Goal: Information Seeking & Learning: Learn about a topic

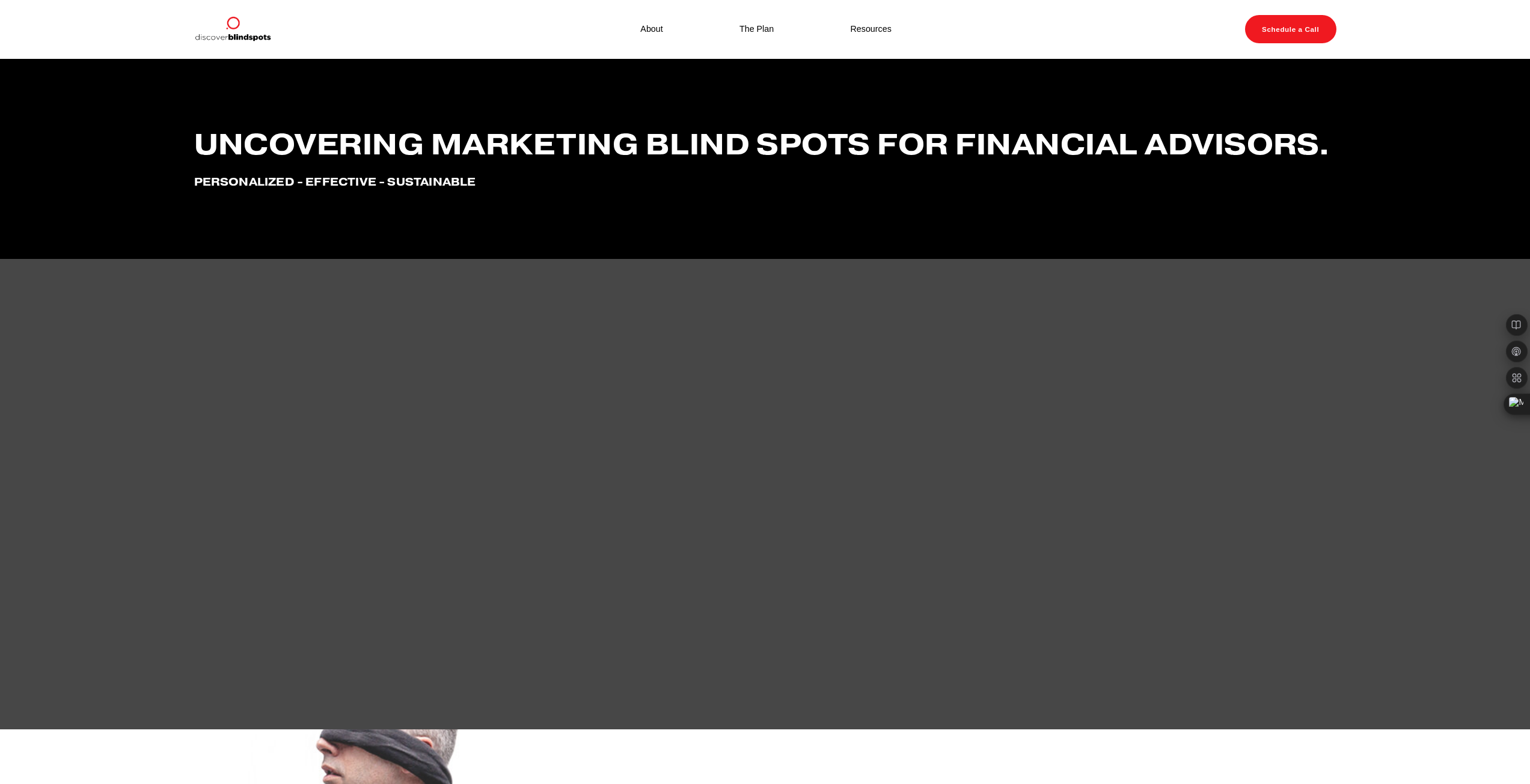
click at [652, 32] on link "About" at bounding box center [652, 29] width 22 height 16
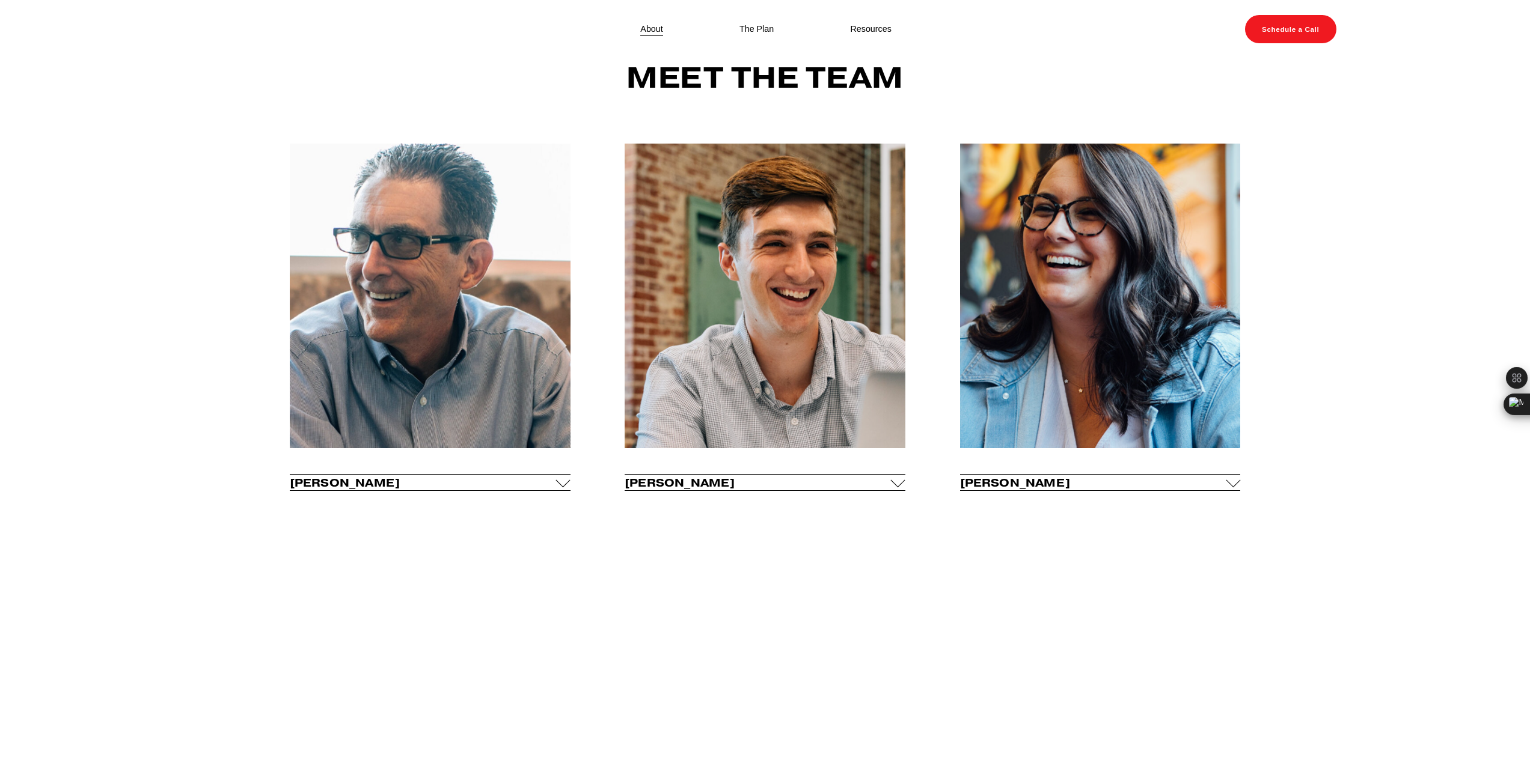
scroll to position [481, 0]
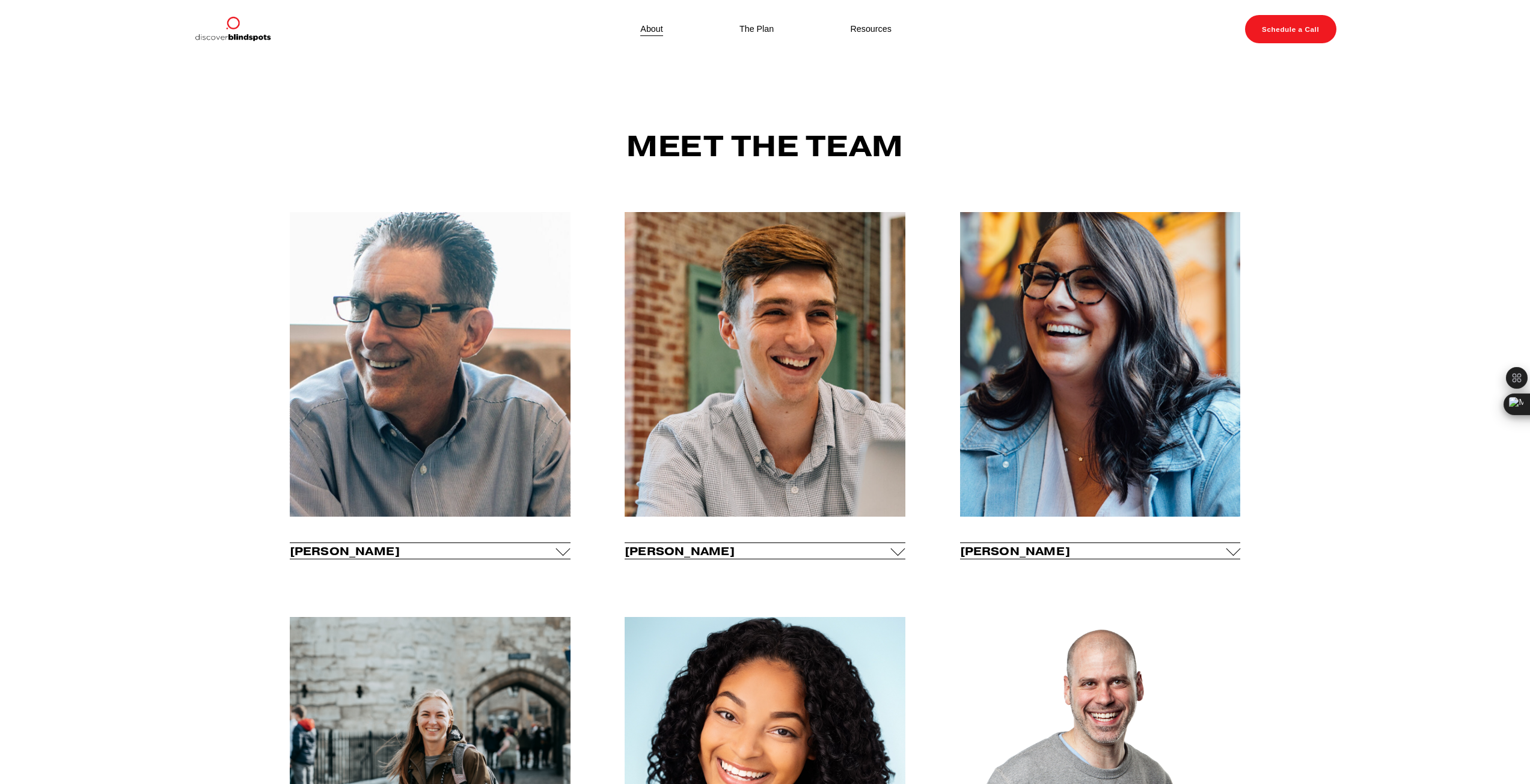
click at [1236, 549] on div at bounding box center [1233, 549] width 14 height 14
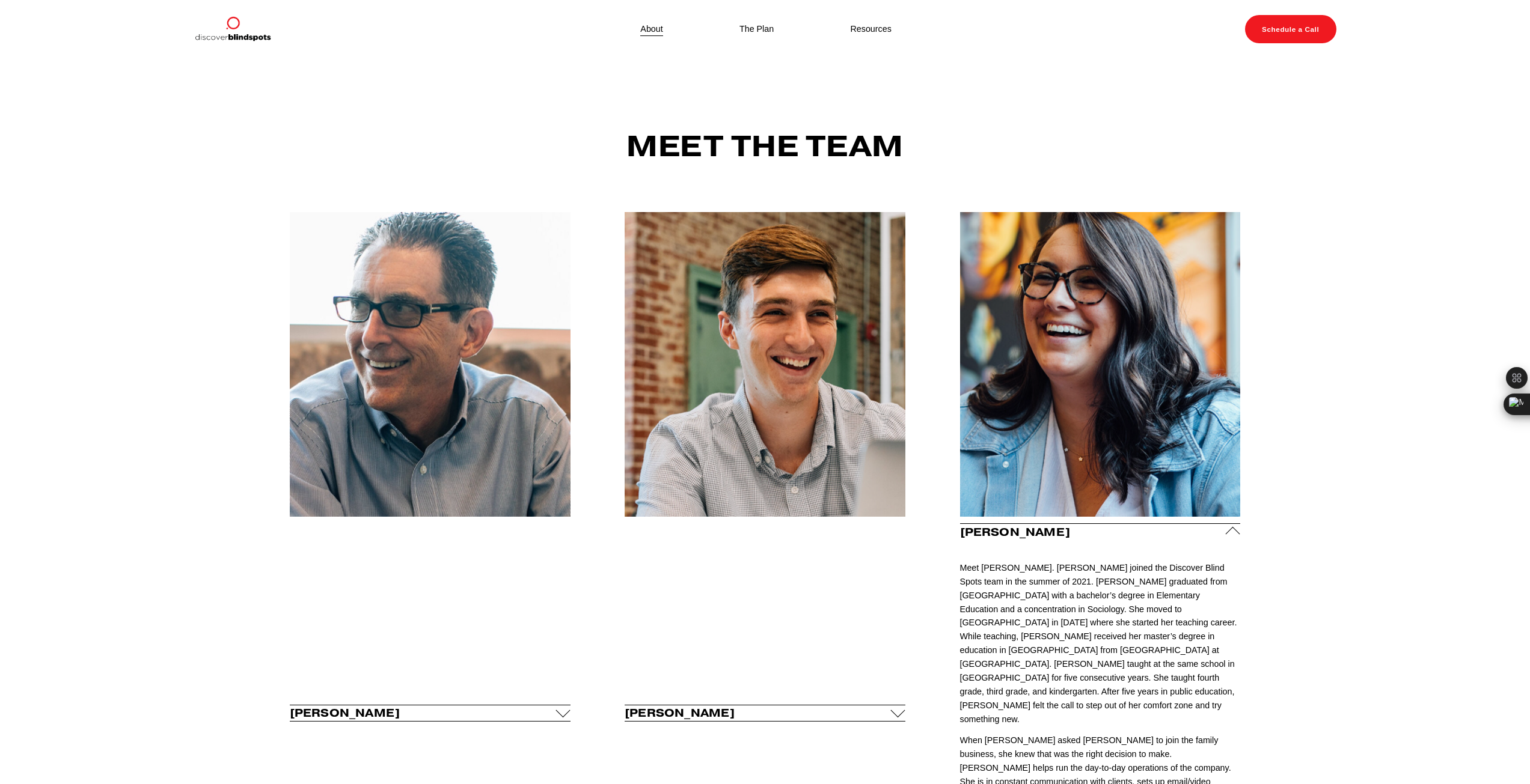
click at [1236, 549] on p at bounding box center [1100, 546] width 281 height 14
click at [1236, 534] on div at bounding box center [1233, 534] width 14 height 14
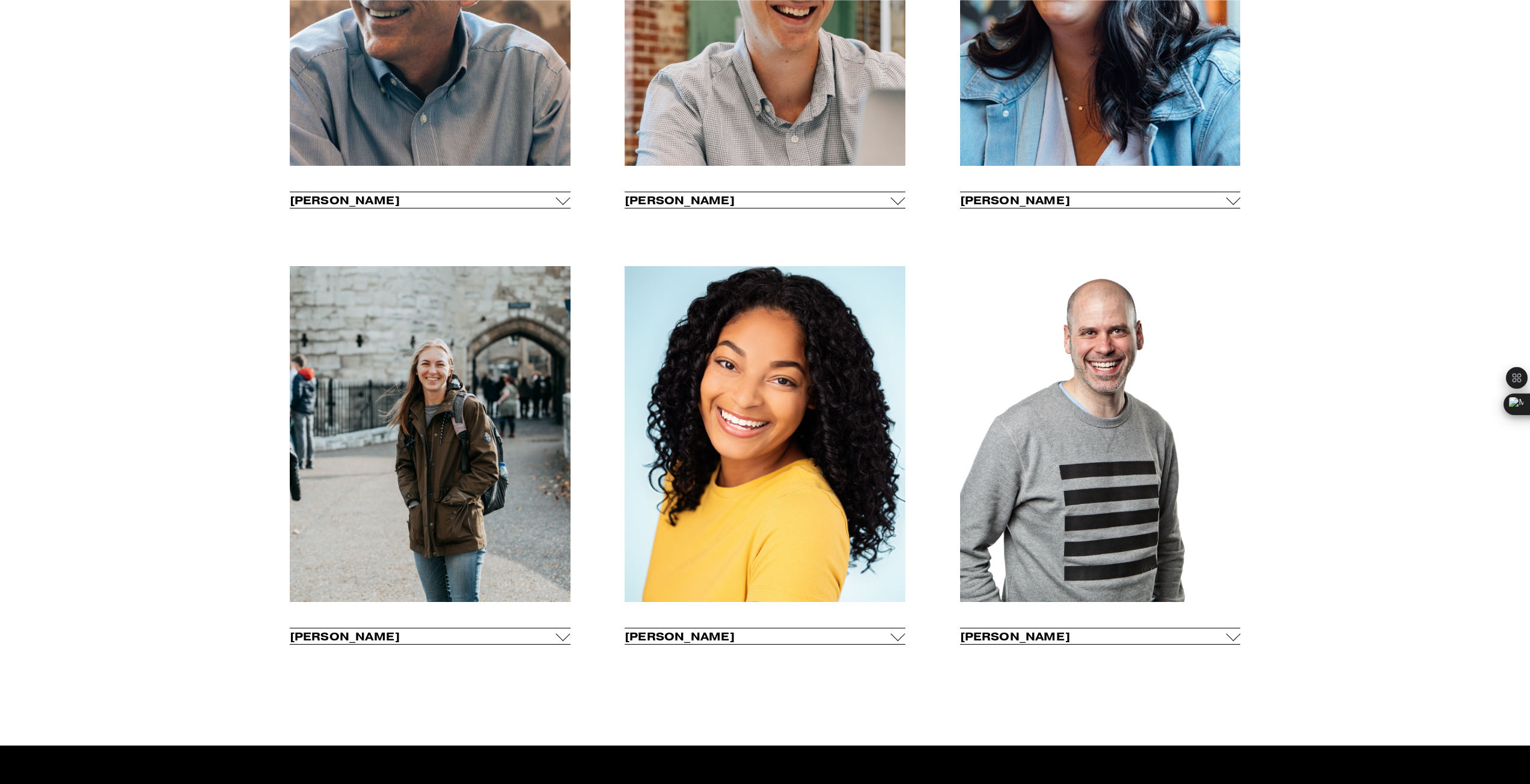
scroll to position [842, 0]
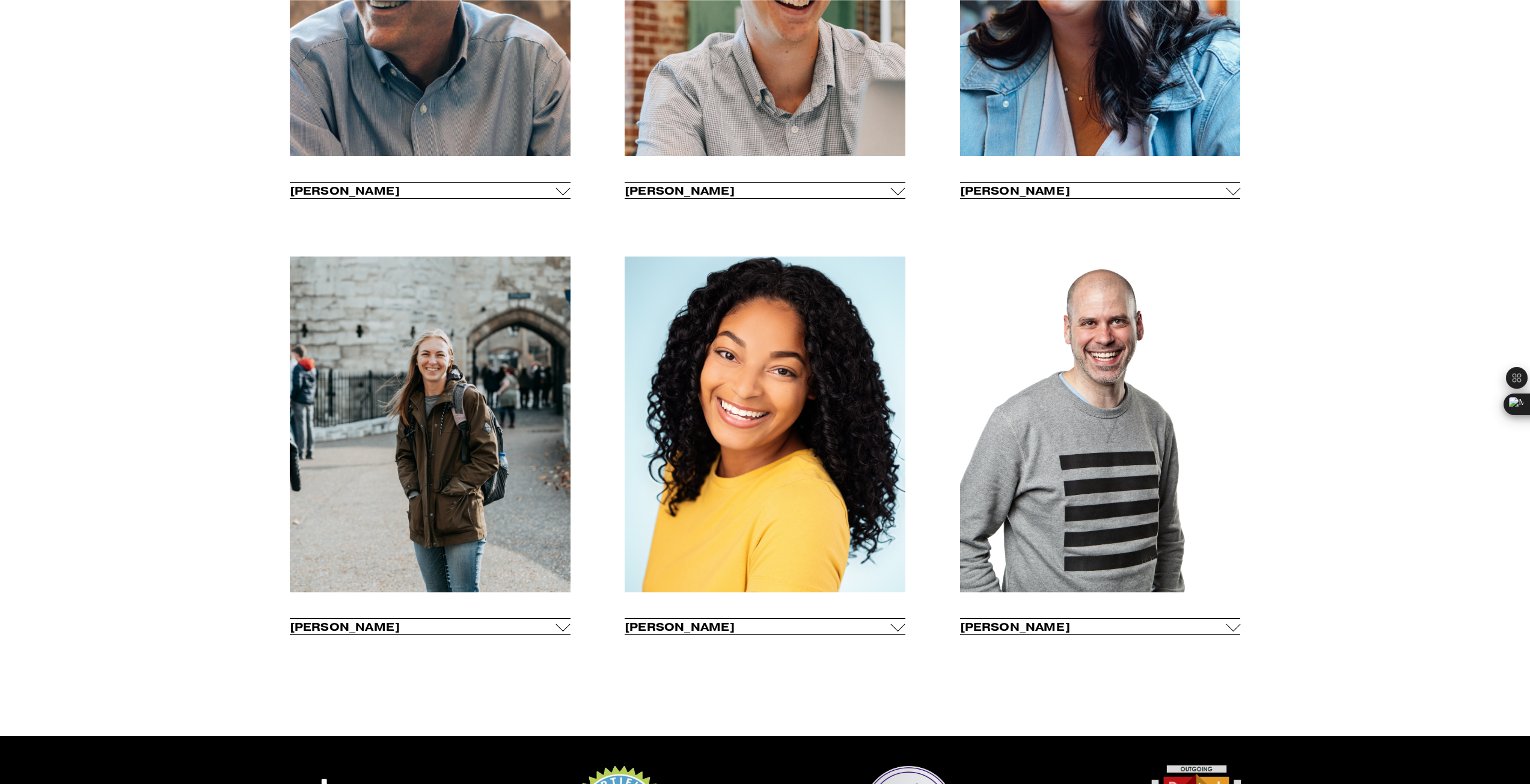
click at [559, 625] on div at bounding box center [563, 624] width 14 height 14
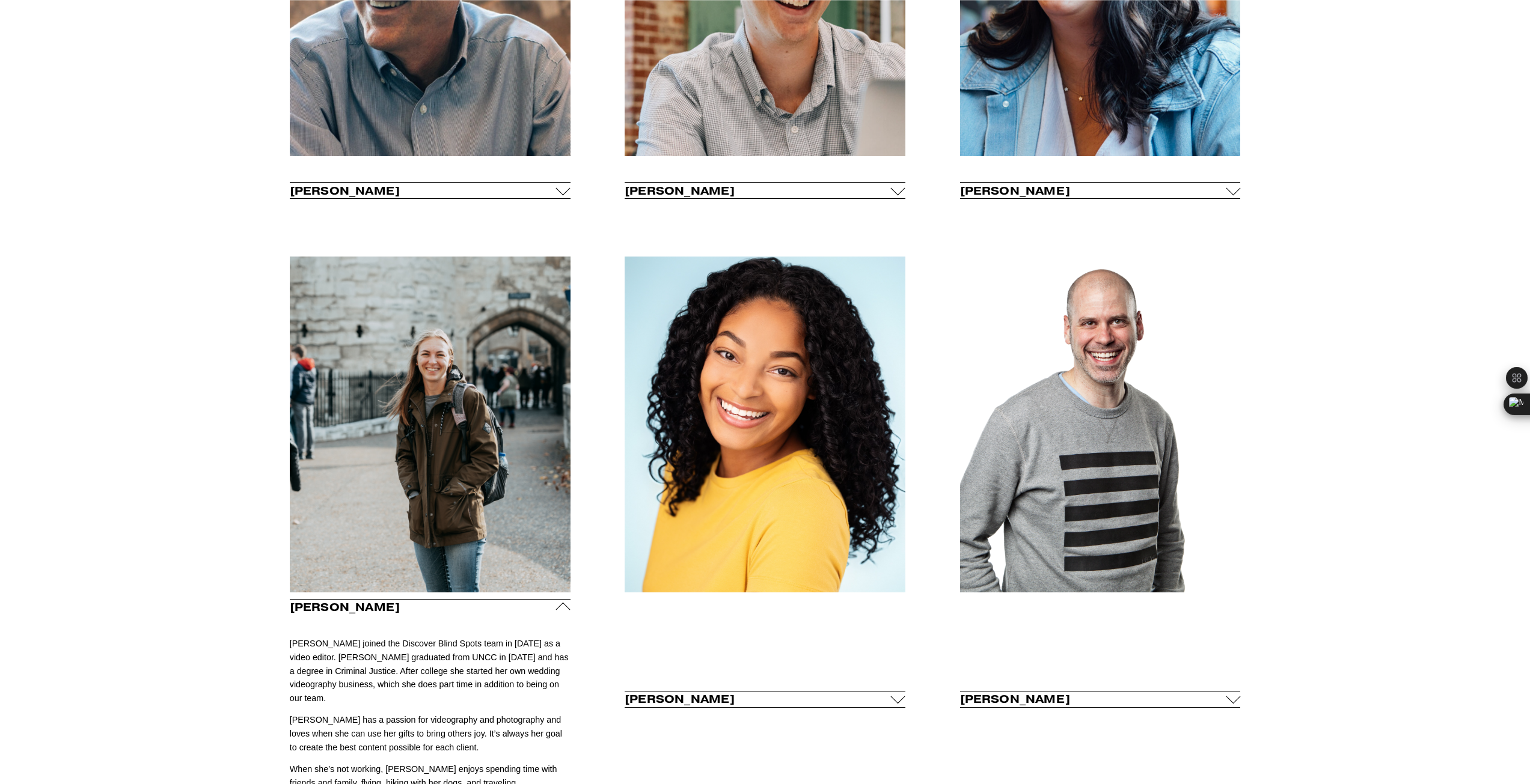
click at [559, 625] on p at bounding box center [430, 622] width 281 height 14
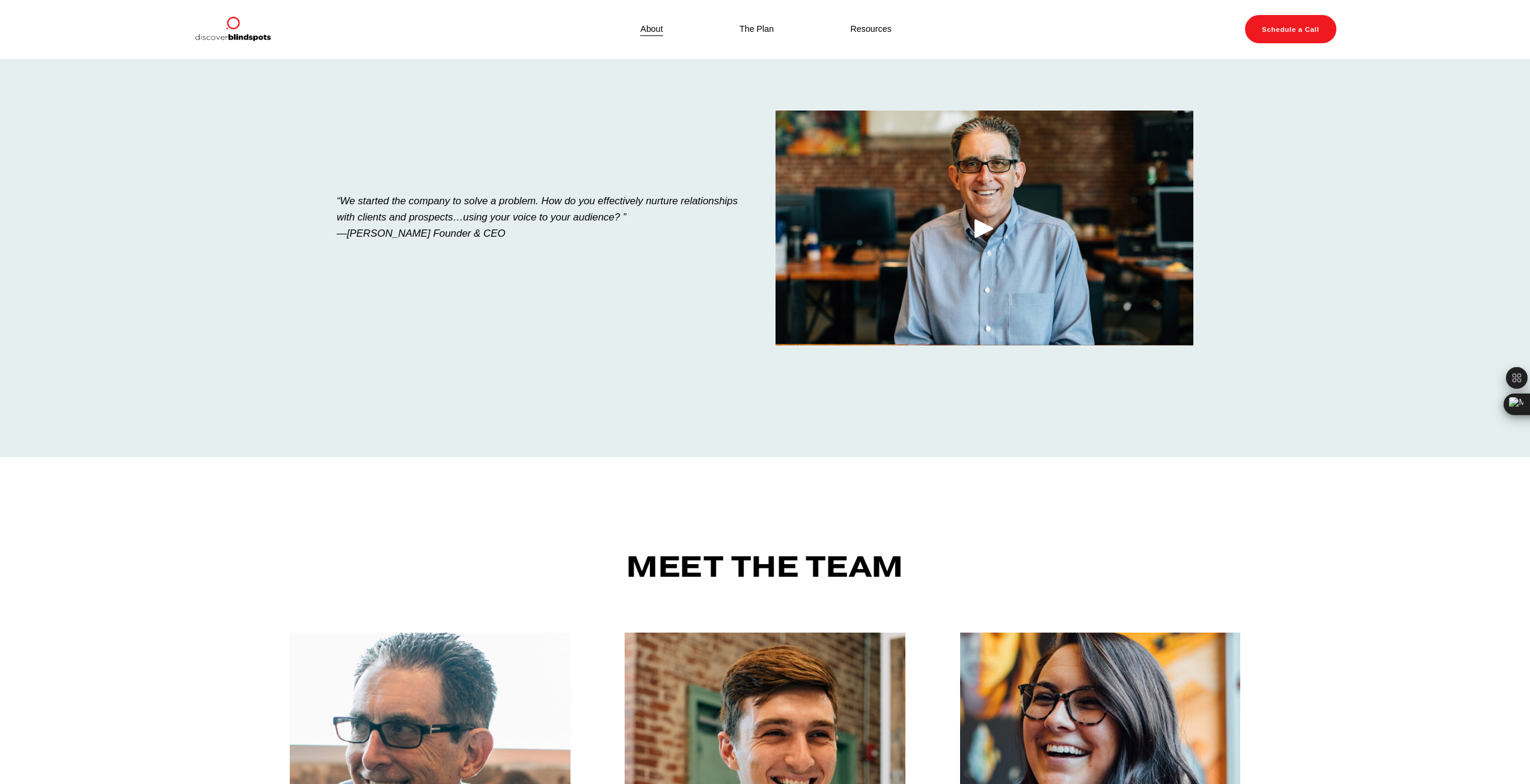
scroll to position [0, 0]
